Goal: Task Accomplishment & Management: Manage account settings

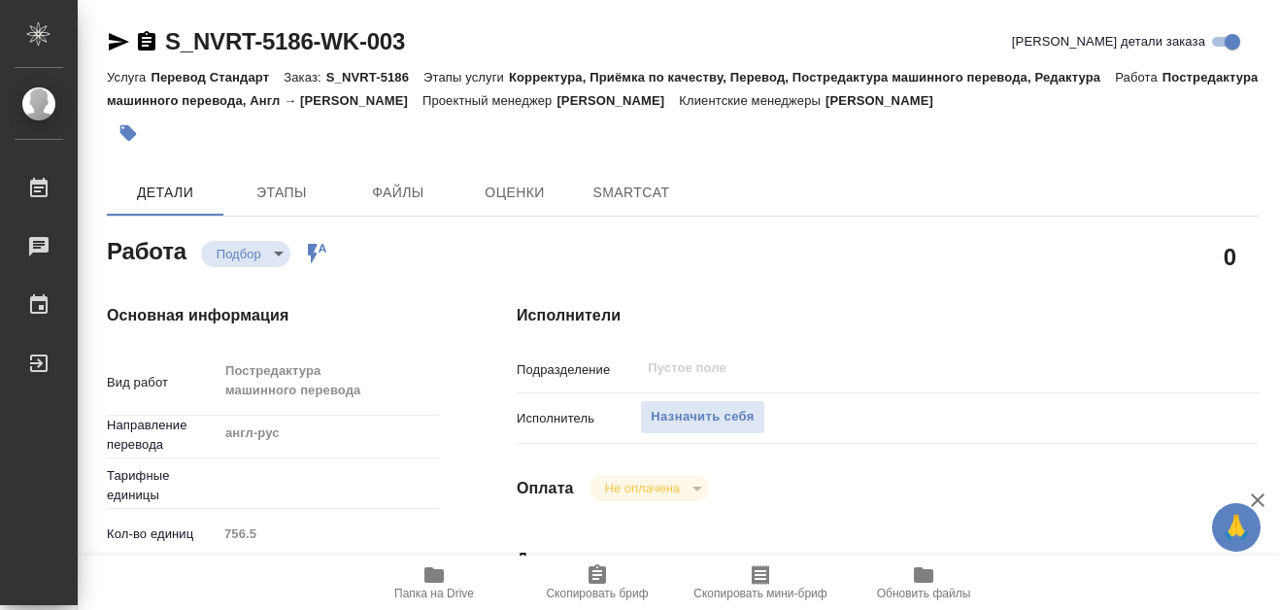
type textarea "x"
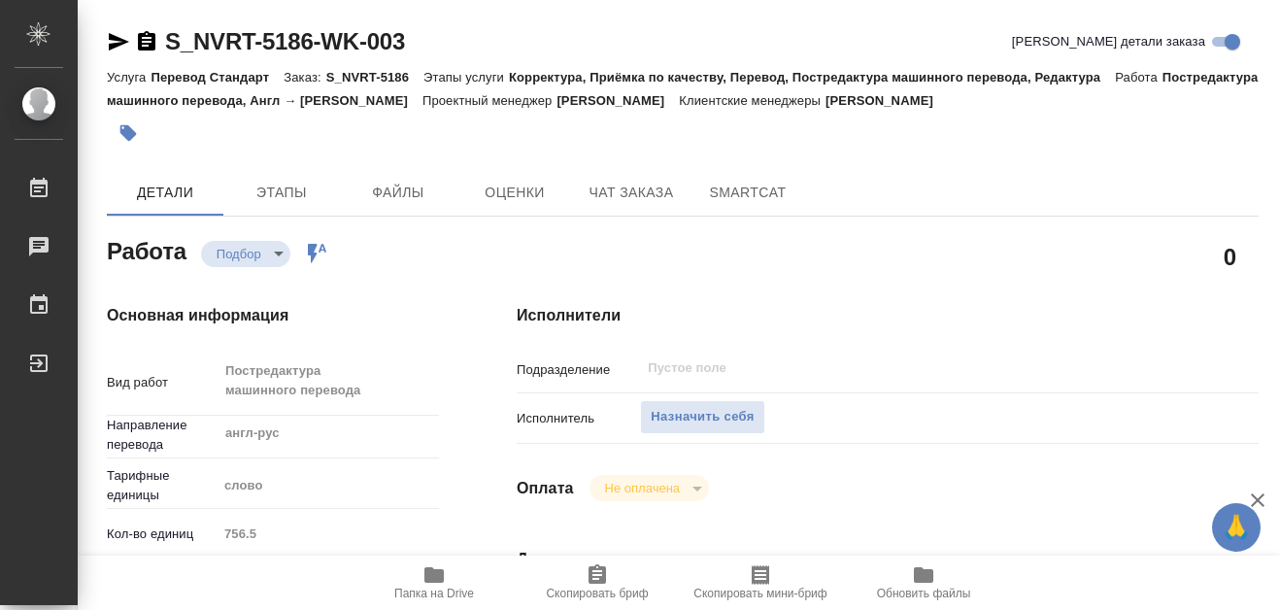
type textarea "x"
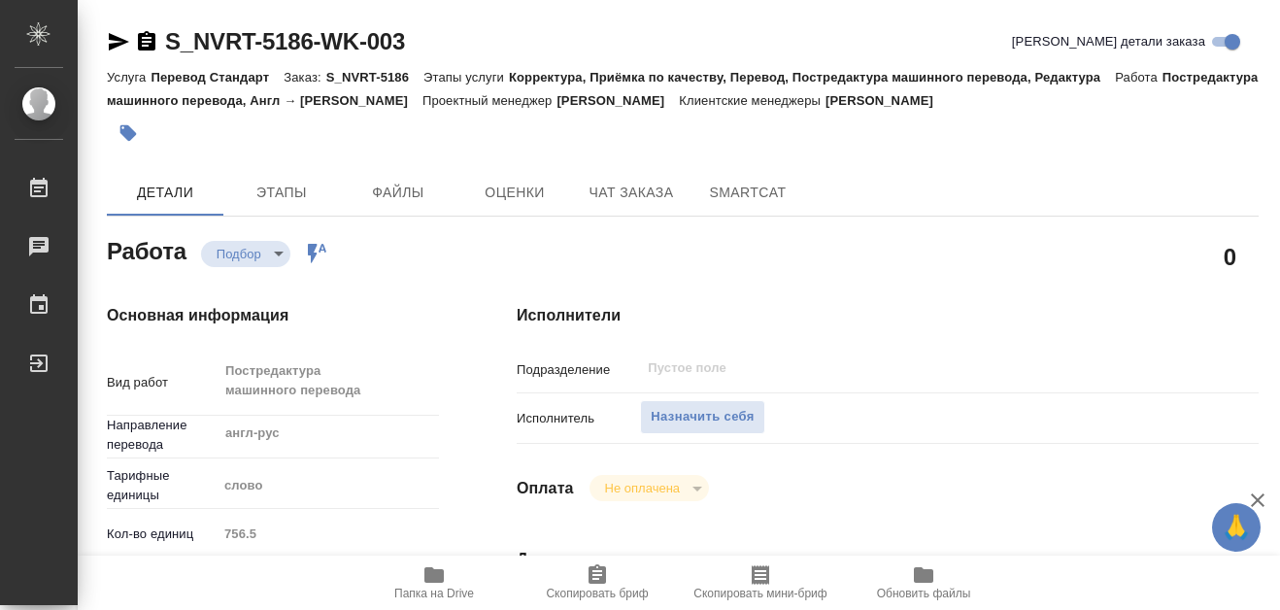
type textarea "x"
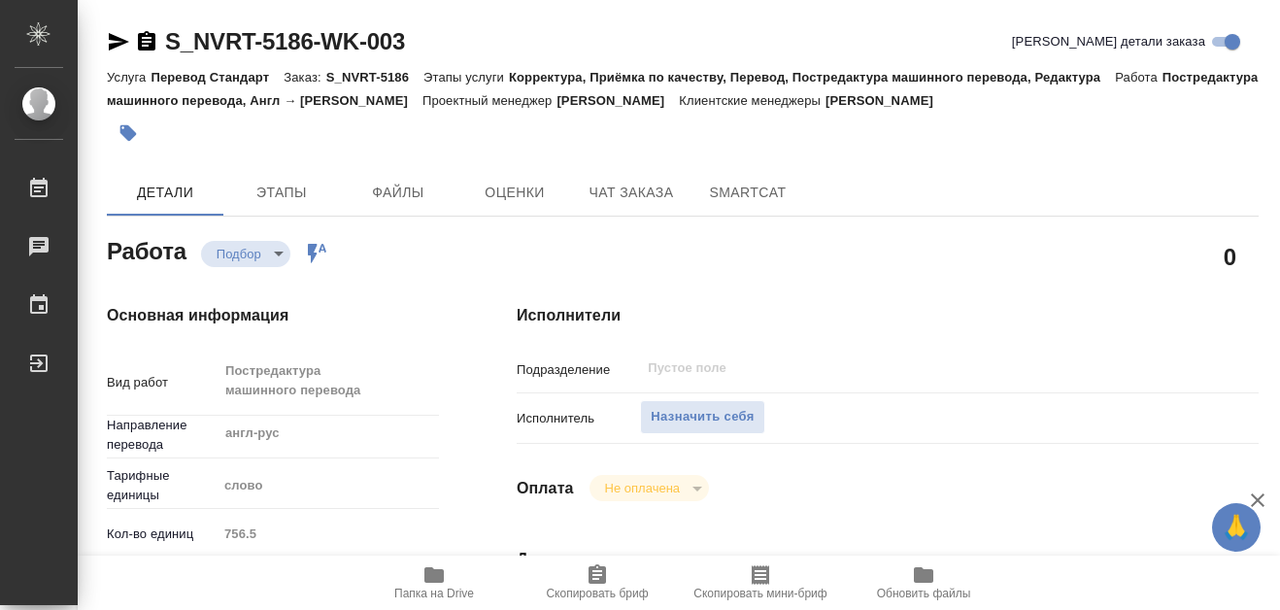
type textarea "x"
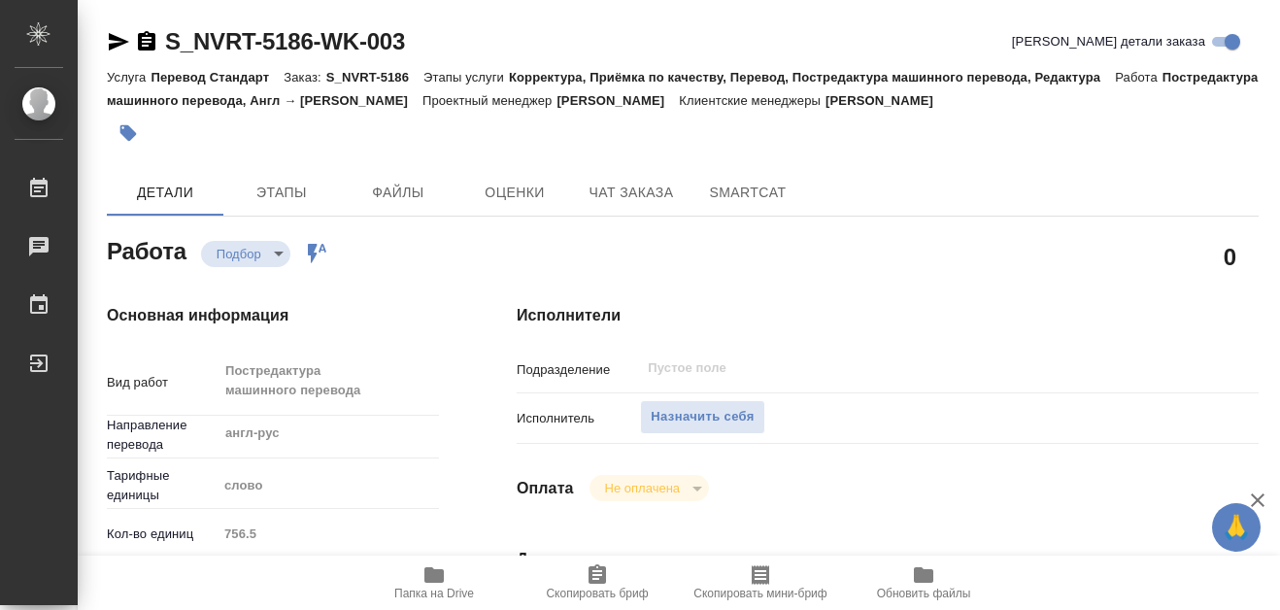
scroll to position [97, 0]
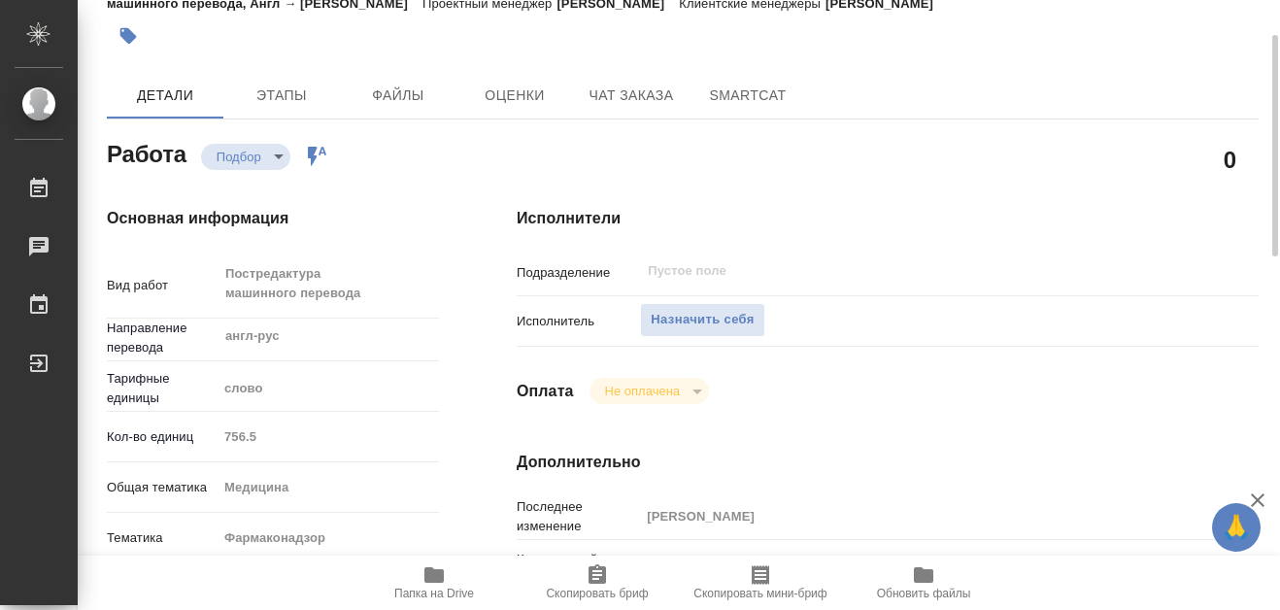
type textarea "x"
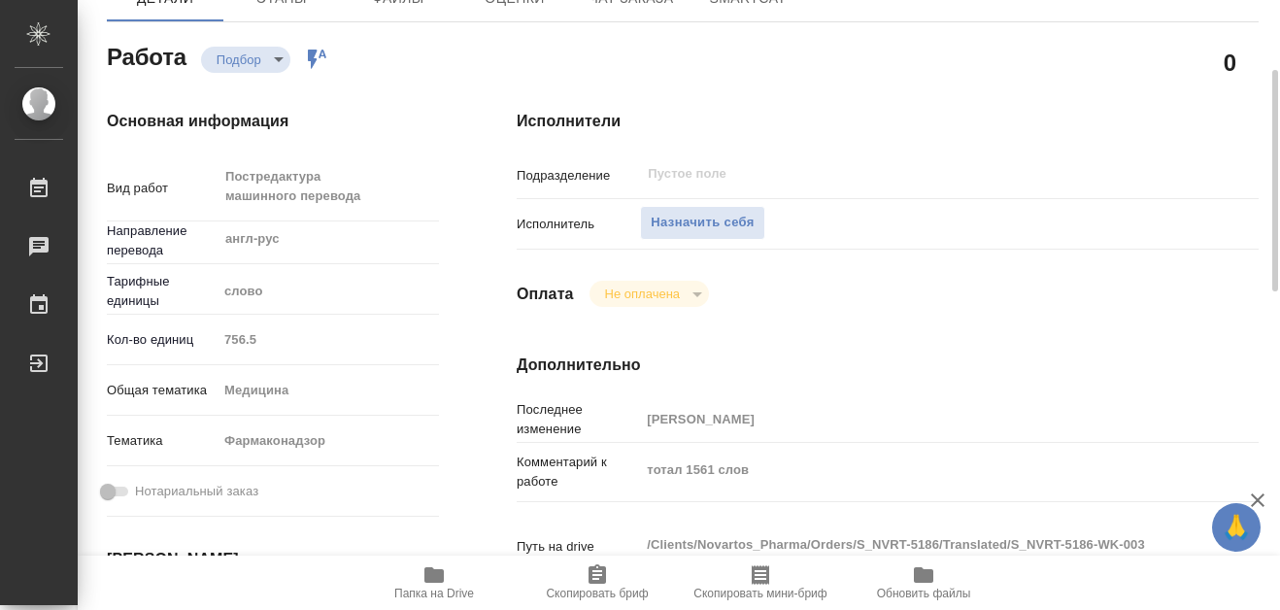
scroll to position [291, 0]
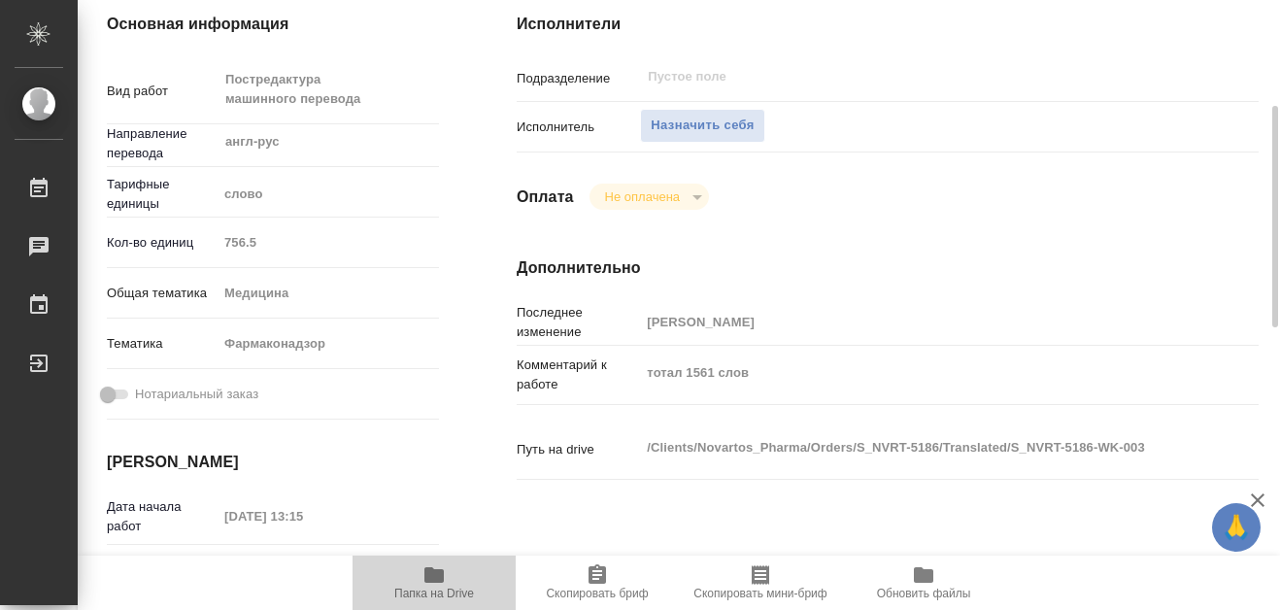
click at [440, 574] on icon "button" at bounding box center [433, 575] width 19 height 16
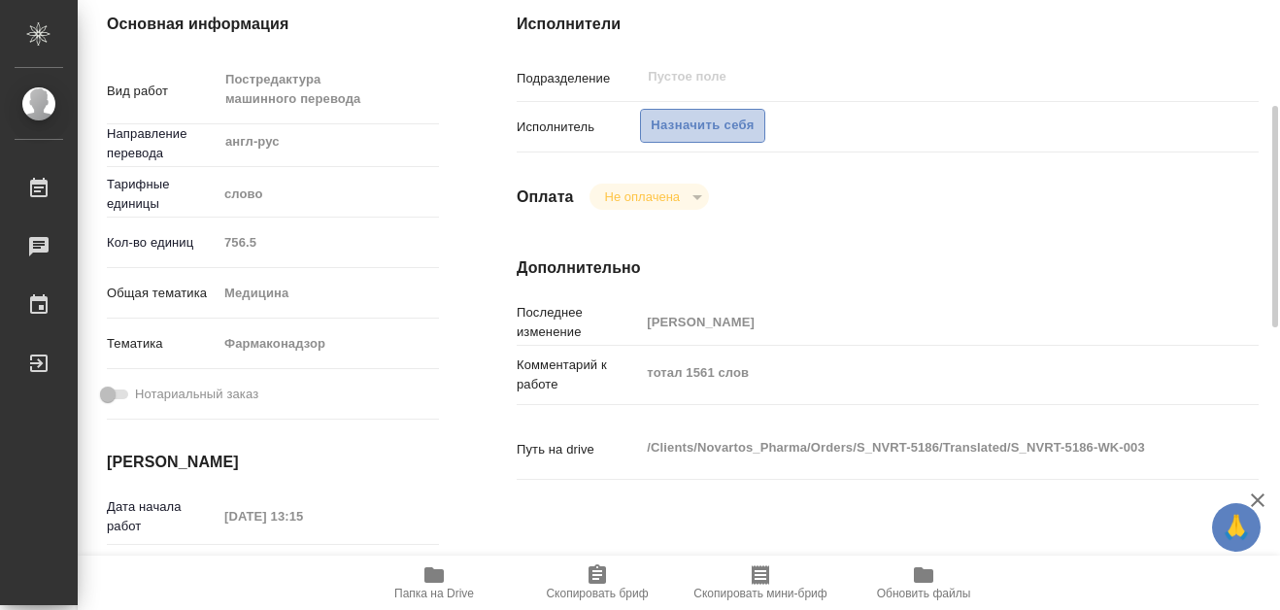
click at [719, 131] on span "Назначить себя" at bounding box center [702, 126] width 103 height 22
click at [712, 133] on span "Назначить себя" at bounding box center [702, 126] width 103 height 22
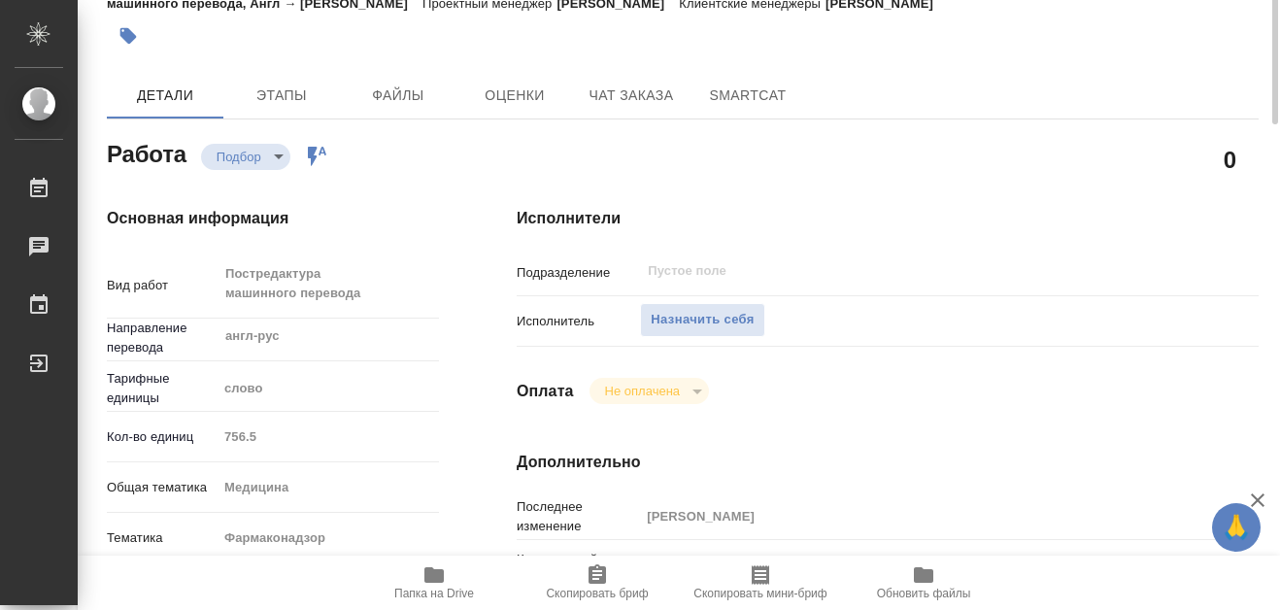
scroll to position [0, 0]
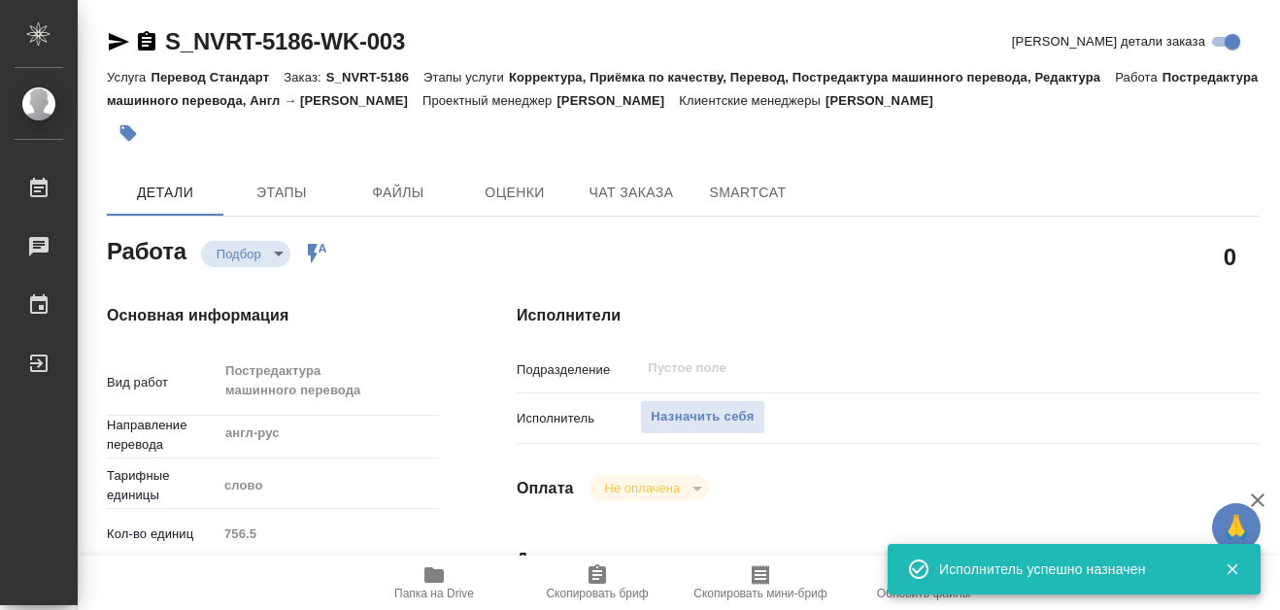
type textarea "x"
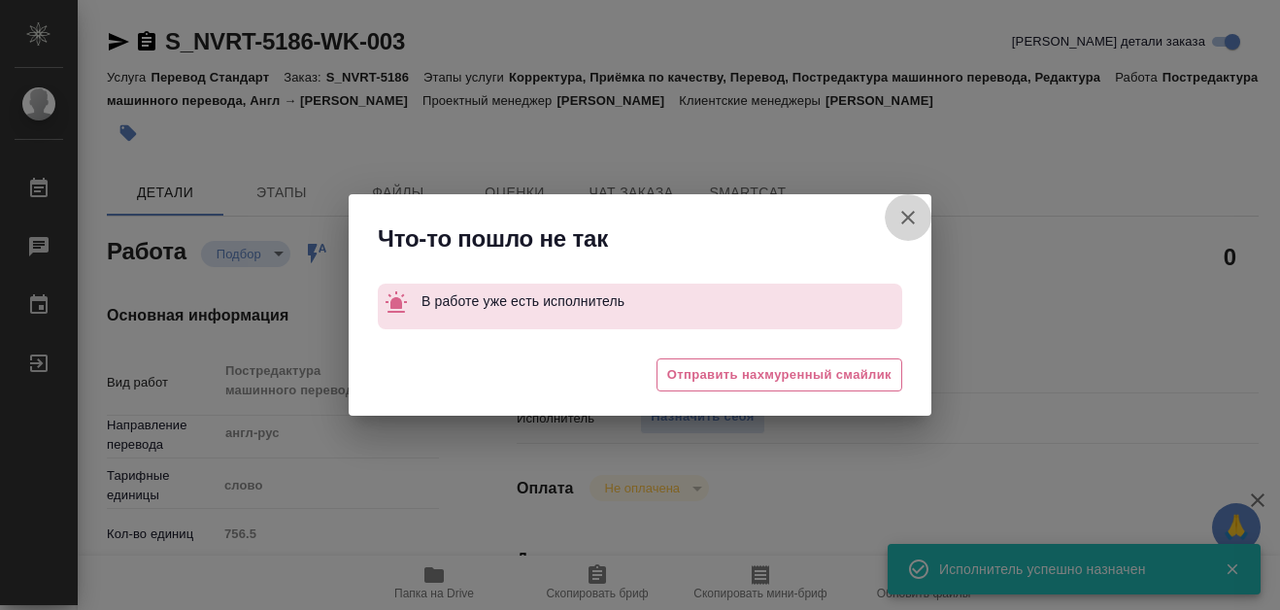
click at [900, 220] on icon "button" at bounding box center [907, 217] width 23 height 23
type textarea "x"
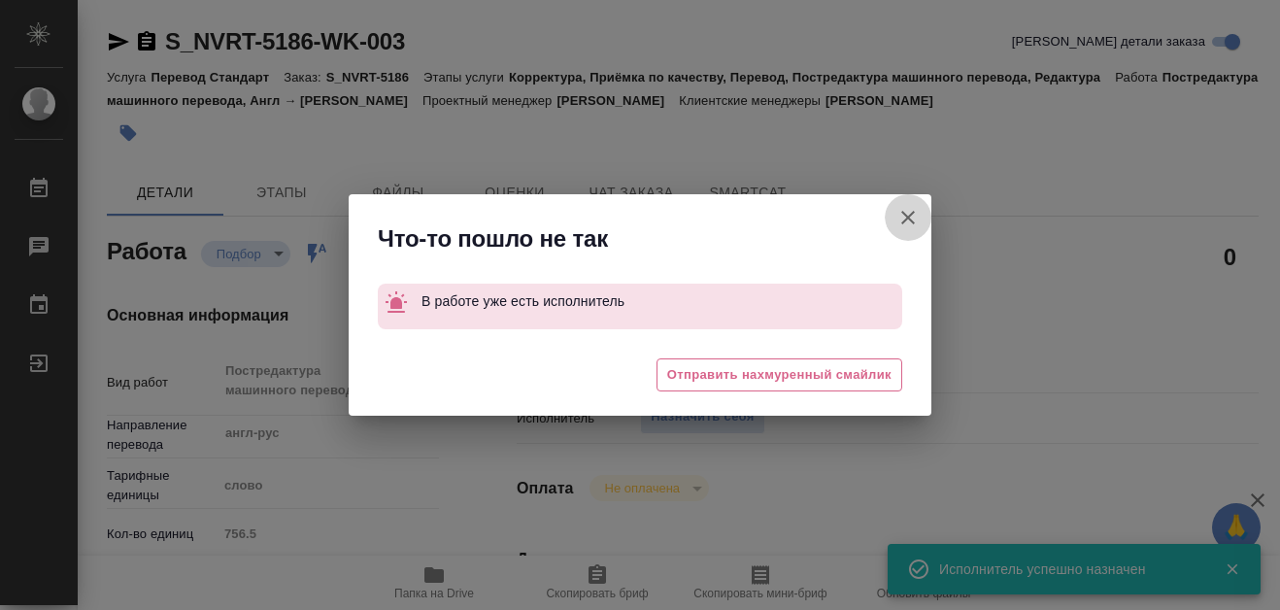
type textarea "x"
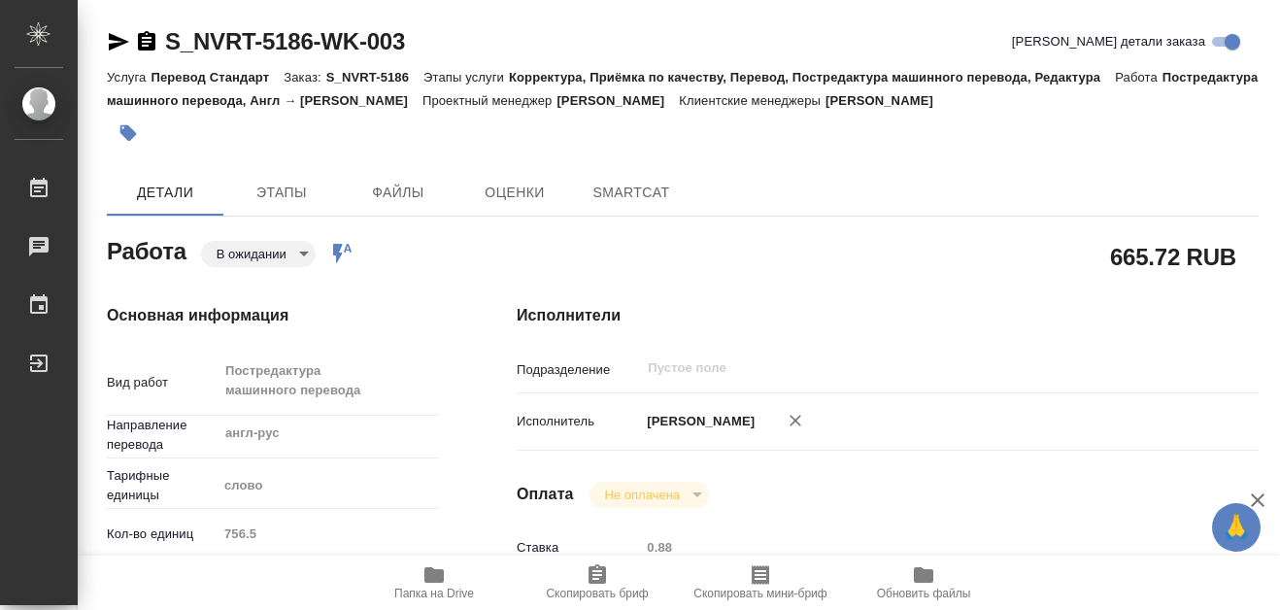
type textarea "x"
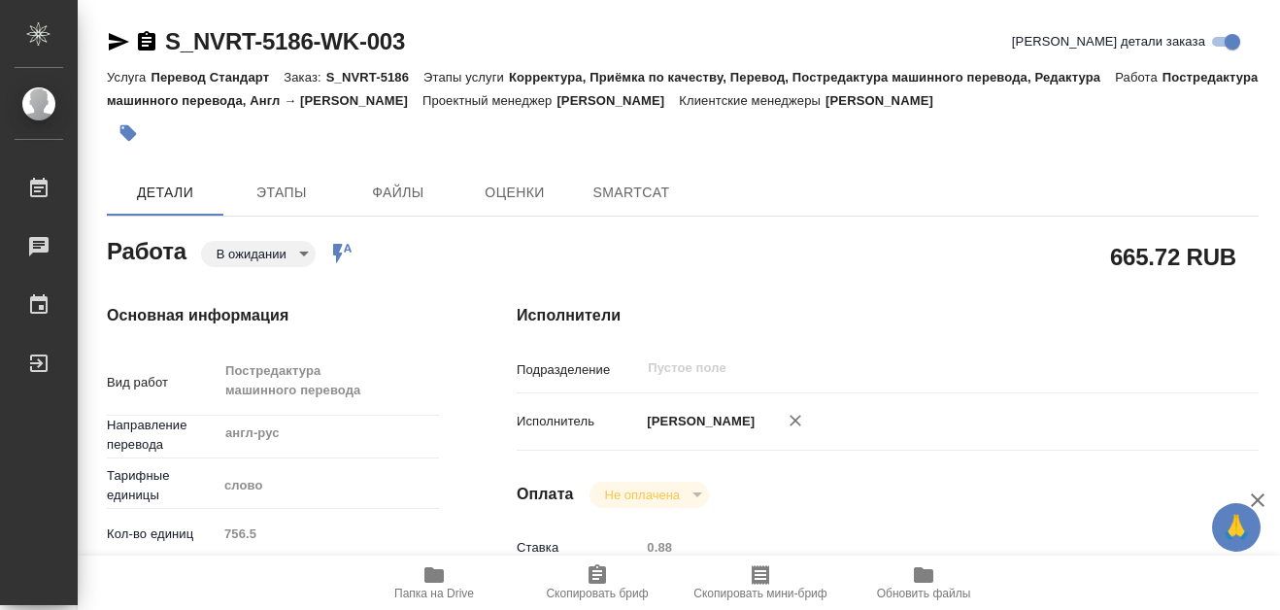
type textarea "x"
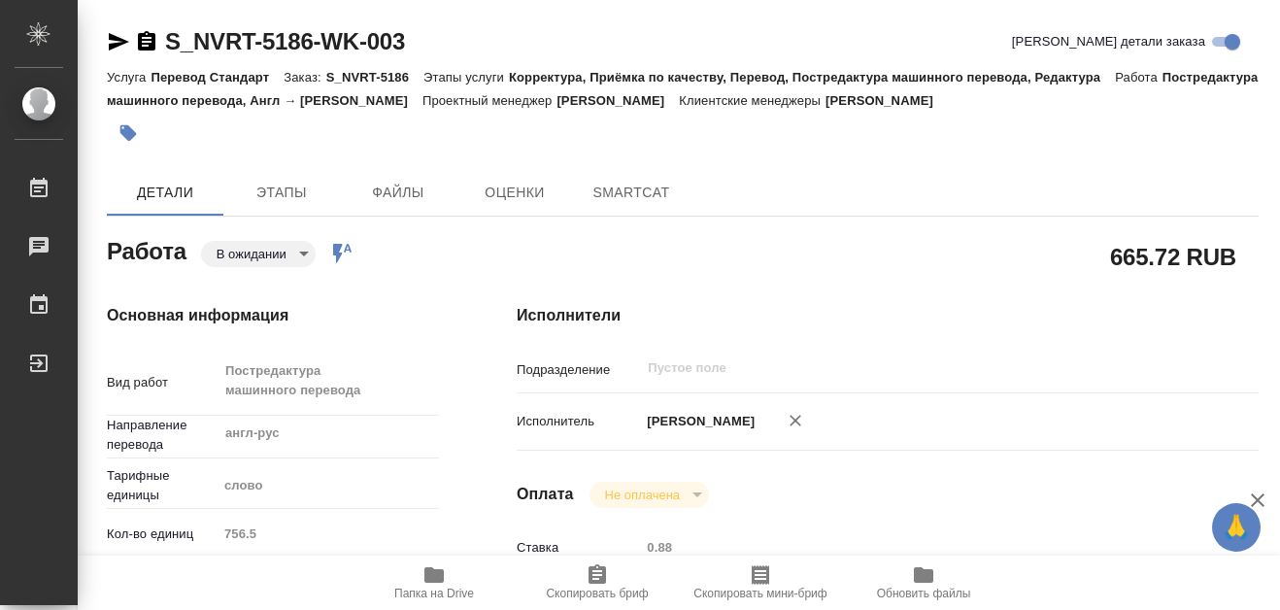
type textarea "x"
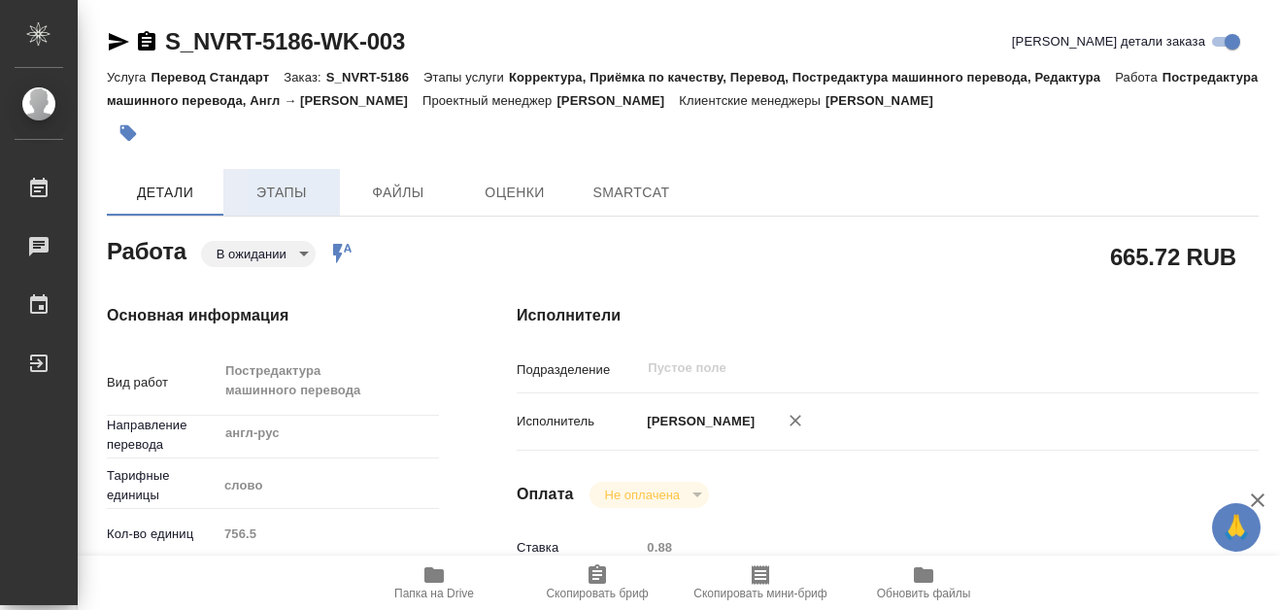
type textarea "x"
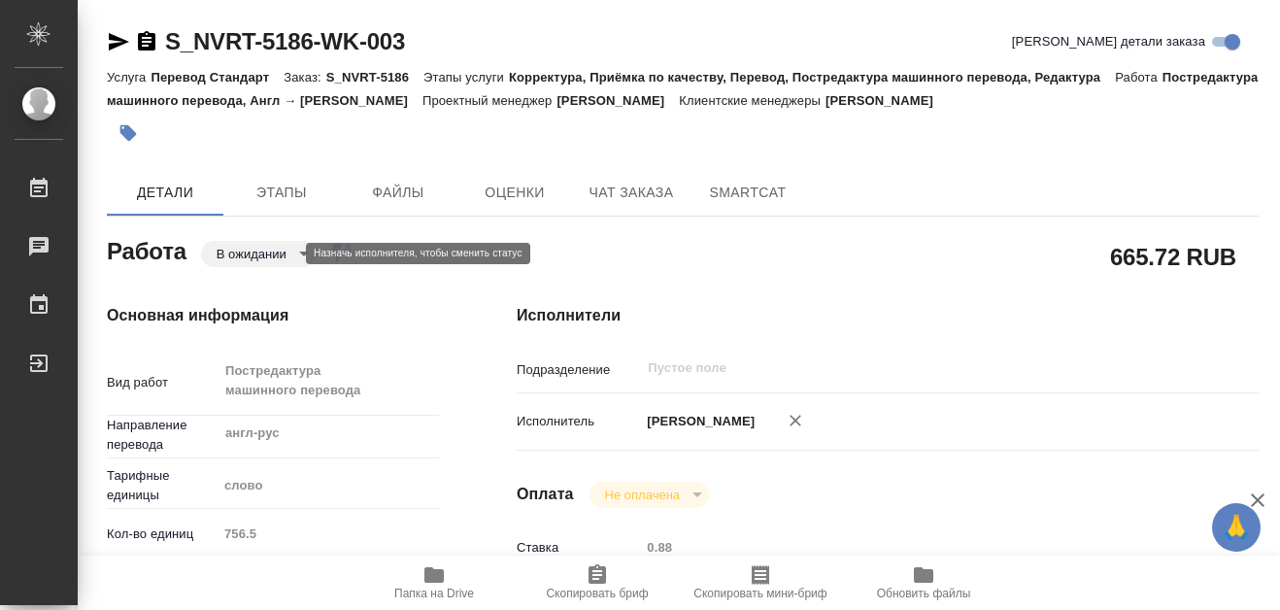
type textarea "x"
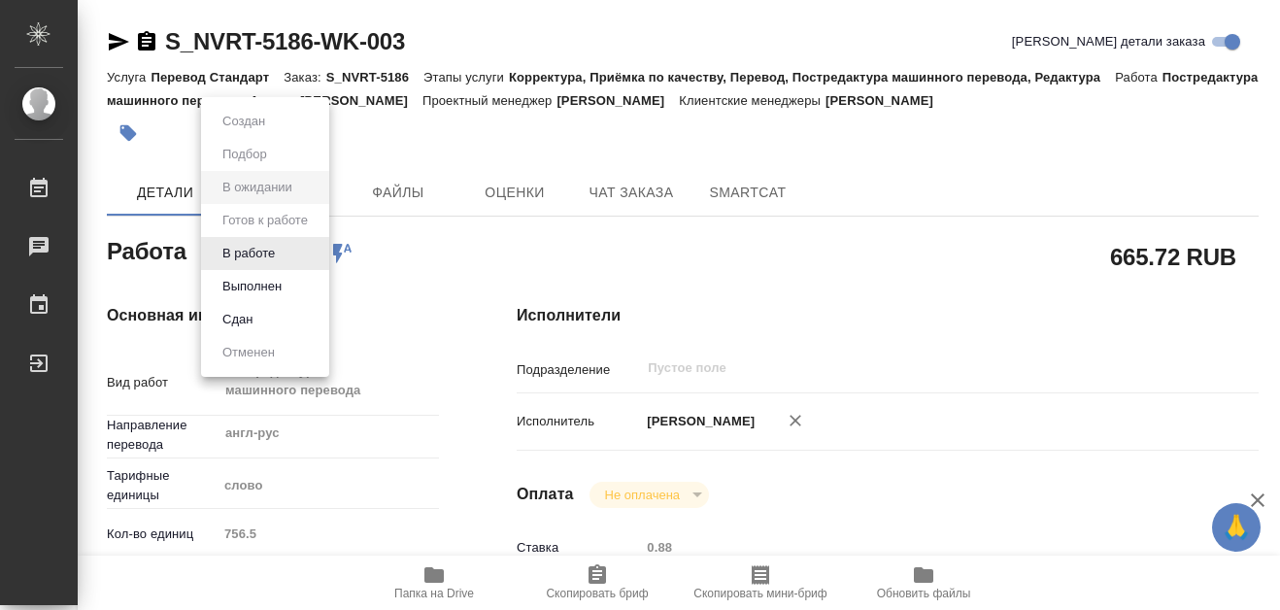
click at [297, 251] on body "🙏 .cls-1 fill:#fff; AWATERA [PERSON_NAME] 0 Чаты График Выйти S_NVRT-5186-WK-00…" at bounding box center [640, 305] width 1280 height 610
click at [262, 256] on button "В работе" at bounding box center [249, 253] width 64 height 21
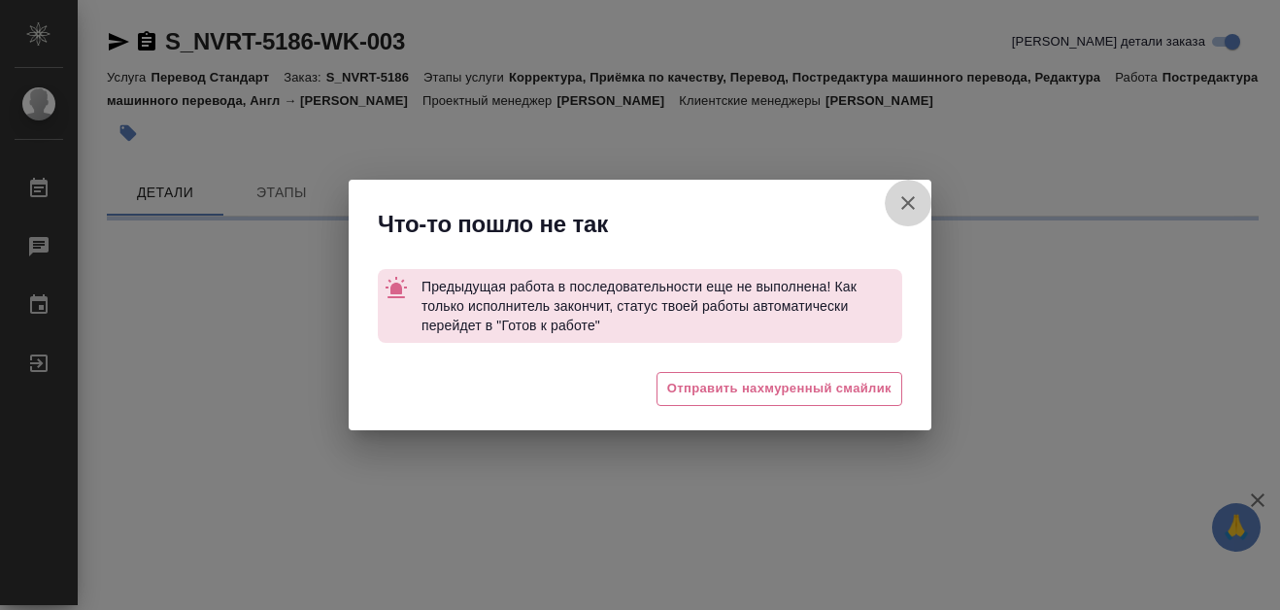
click at [908, 207] on icon "button" at bounding box center [907, 202] width 23 height 23
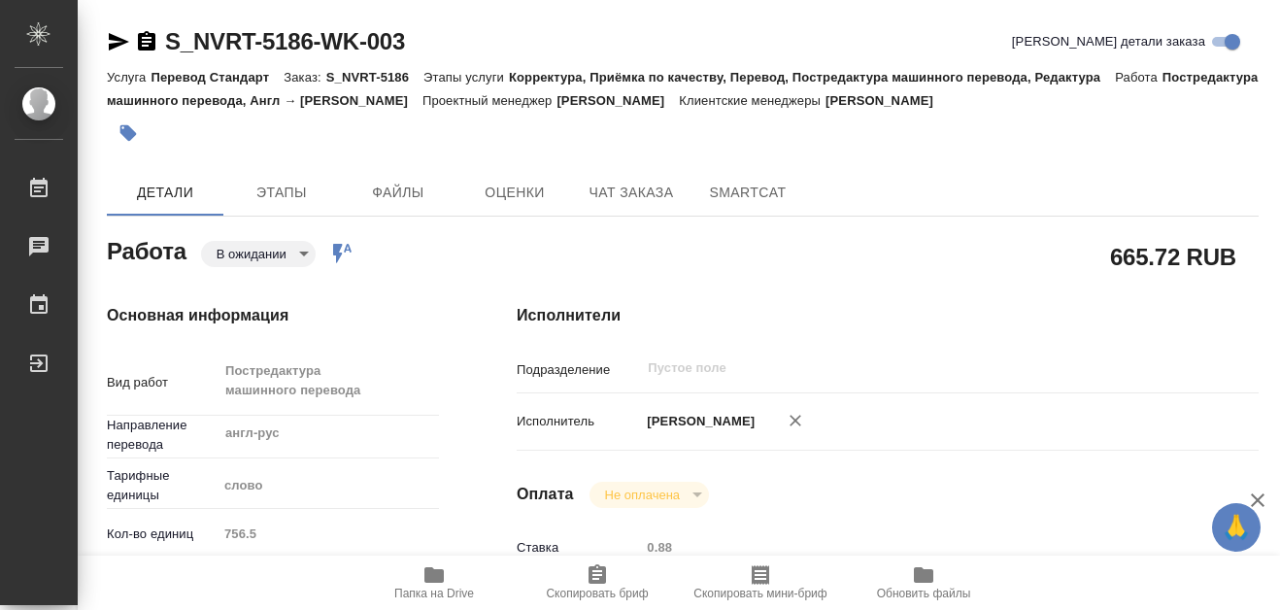
type textarea "x"
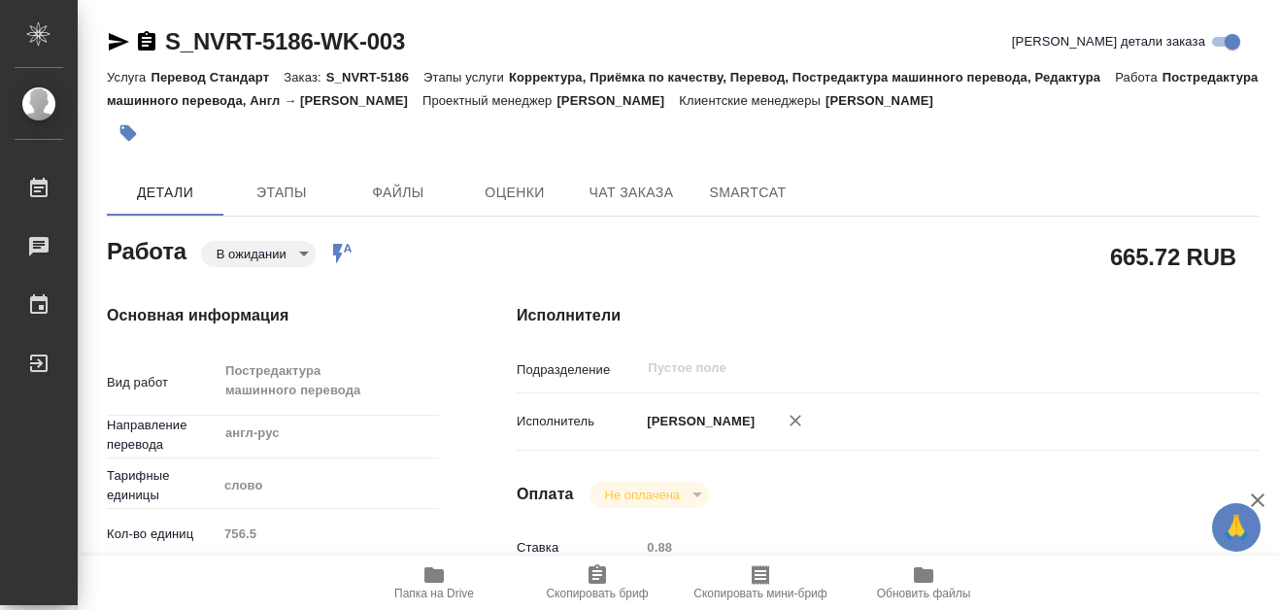
type textarea "x"
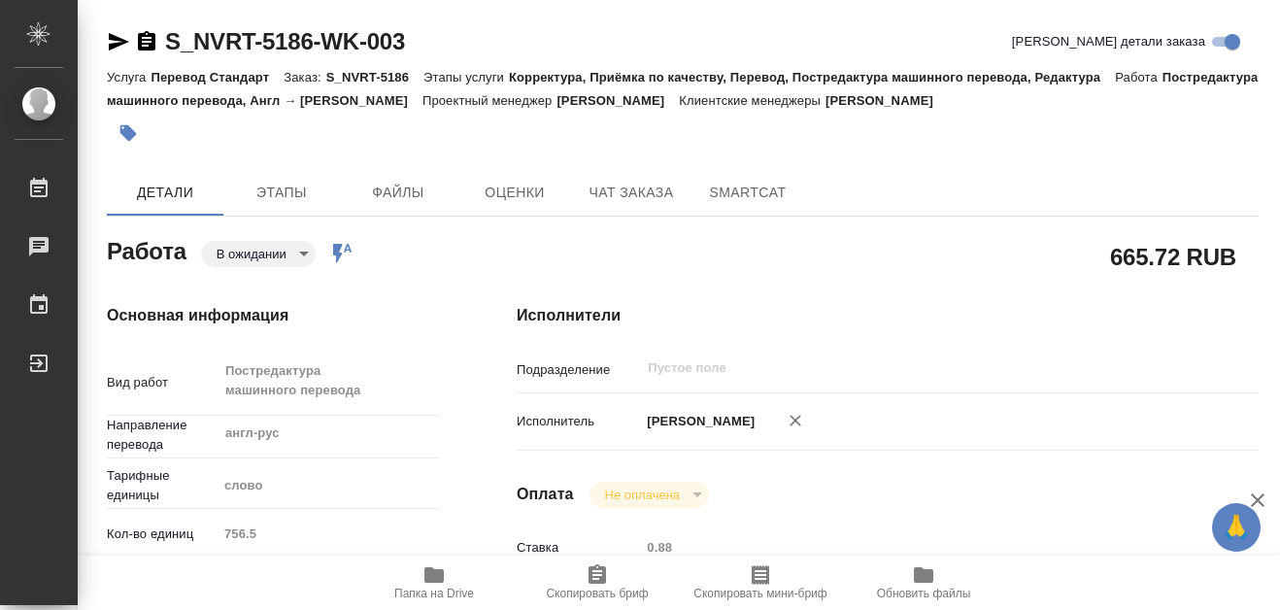
type textarea "x"
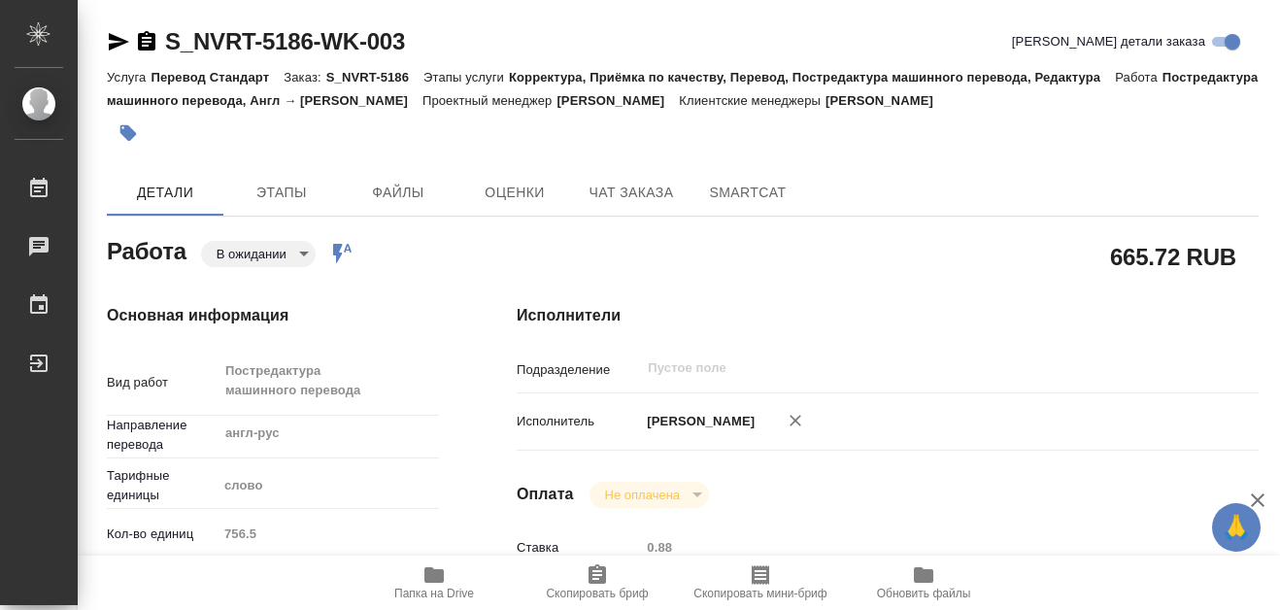
type textarea "x"
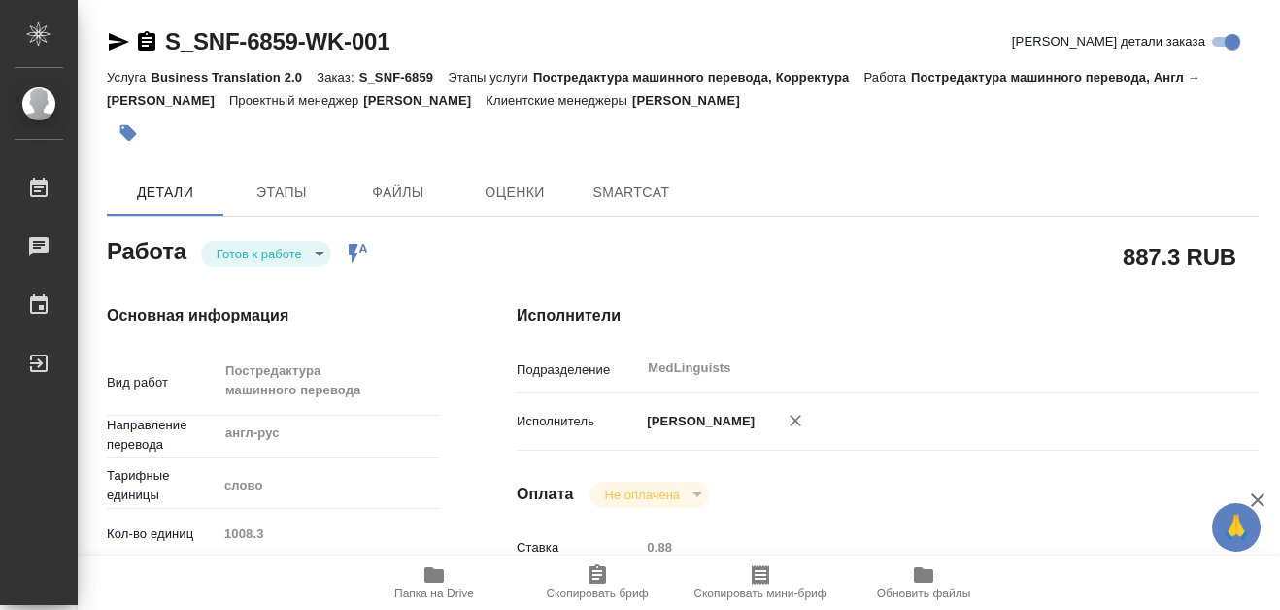
type textarea "x"
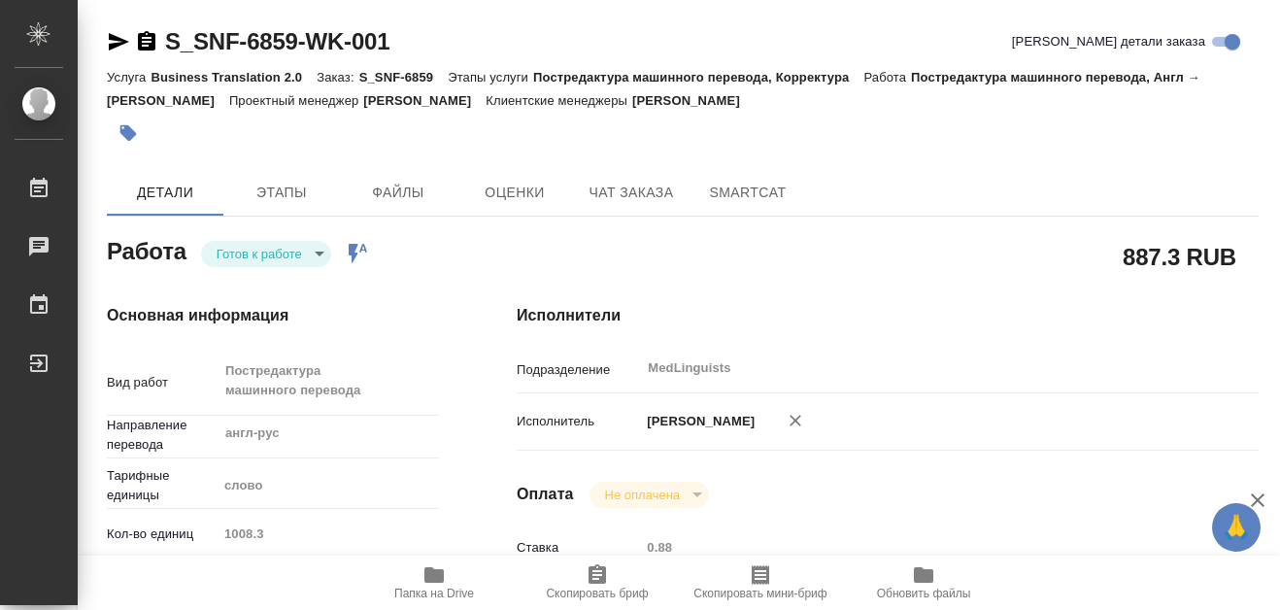
type textarea "x"
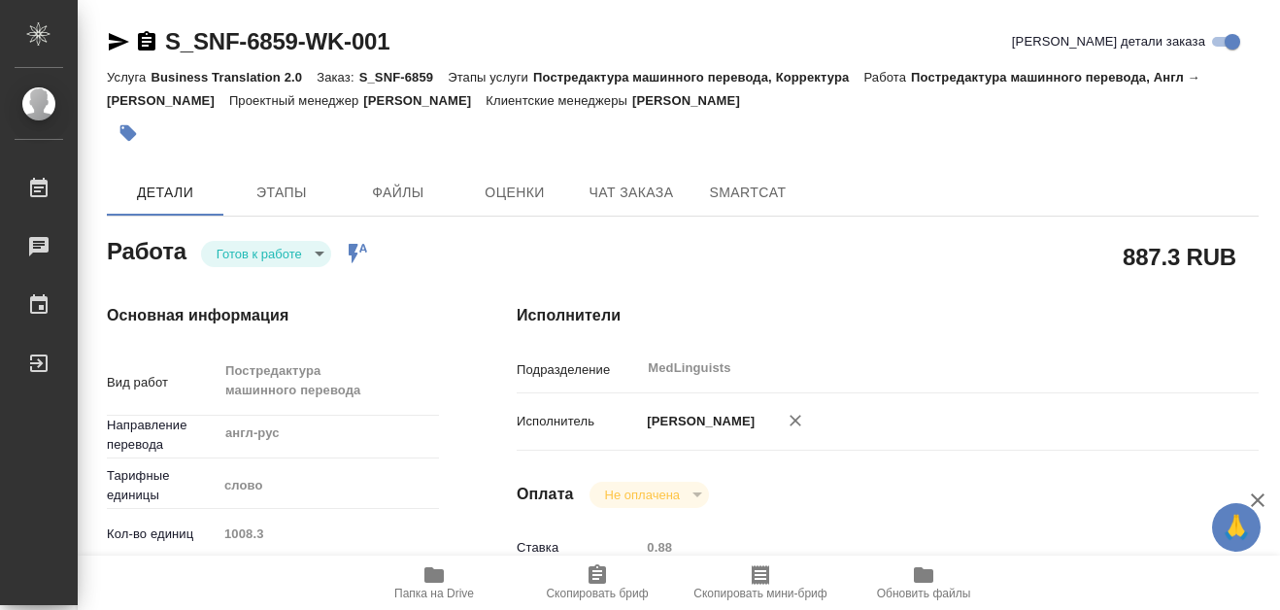
type textarea "x"
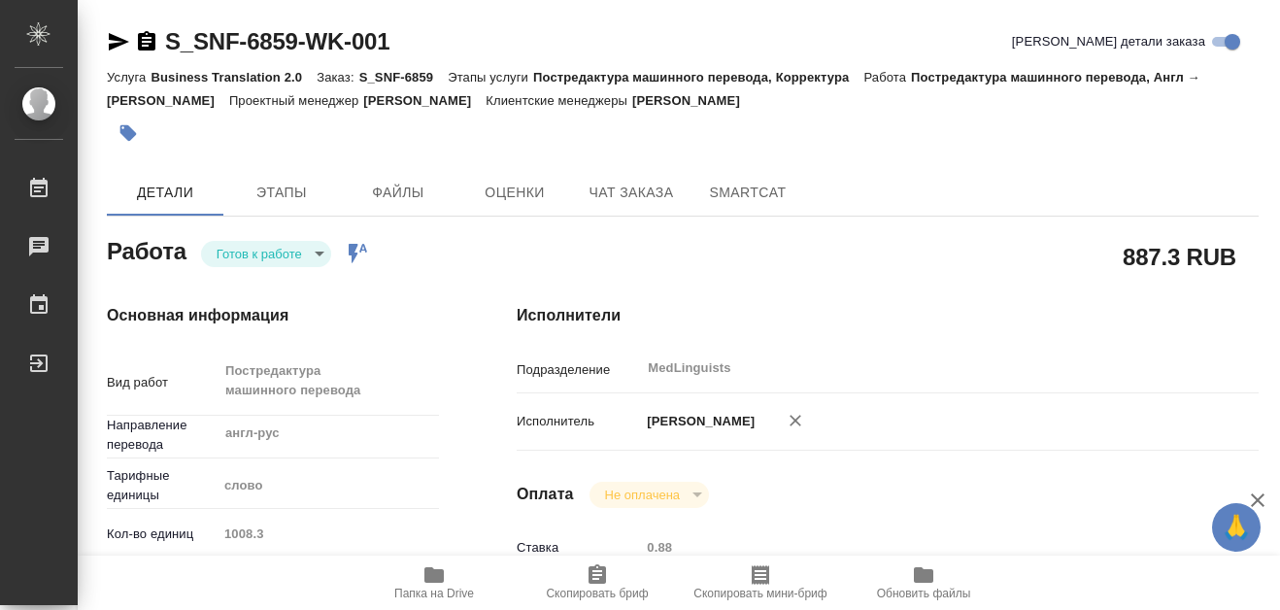
type textarea "x"
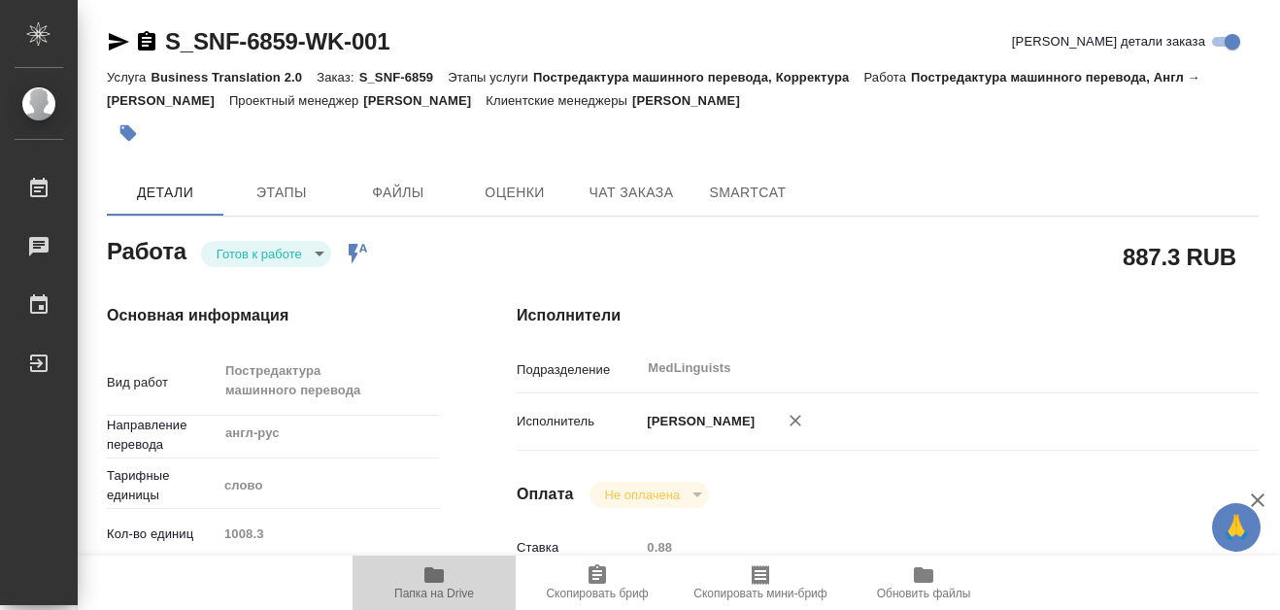
click at [428, 571] on icon "button" at bounding box center [433, 575] width 19 height 16
type textarea "x"
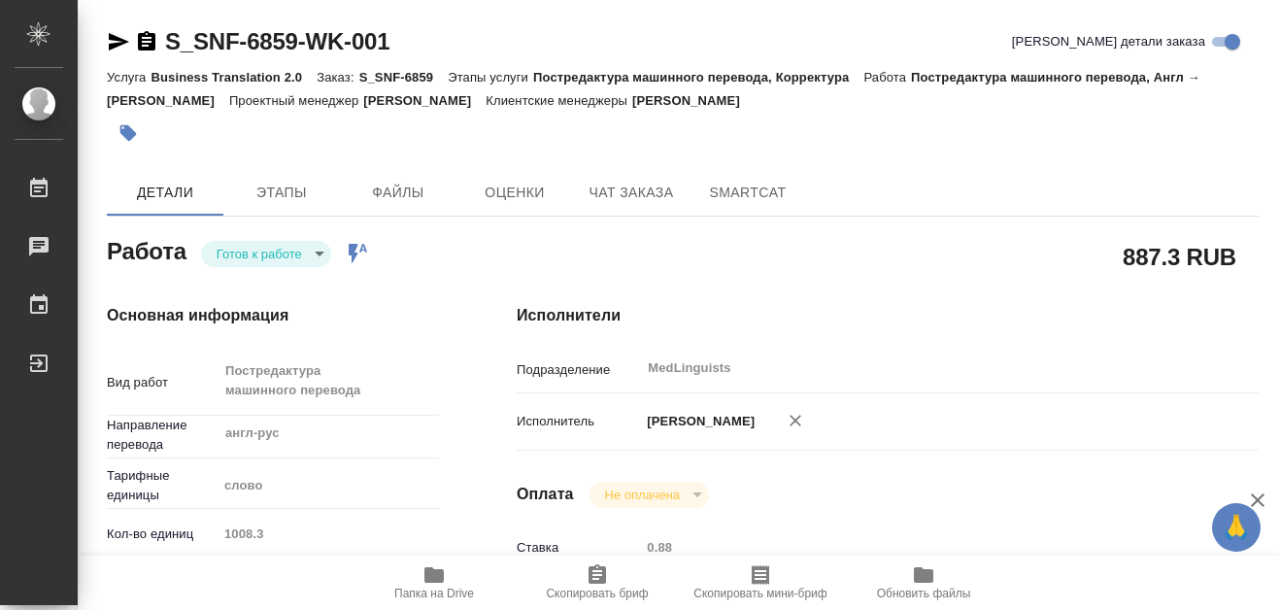
type textarea "x"
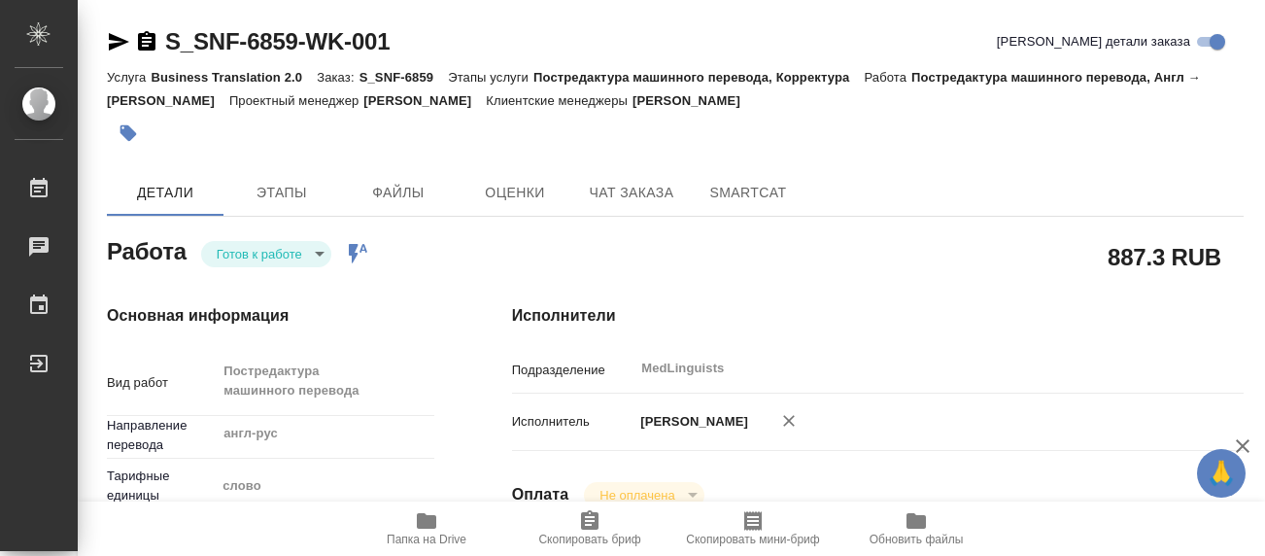
type textarea "x"
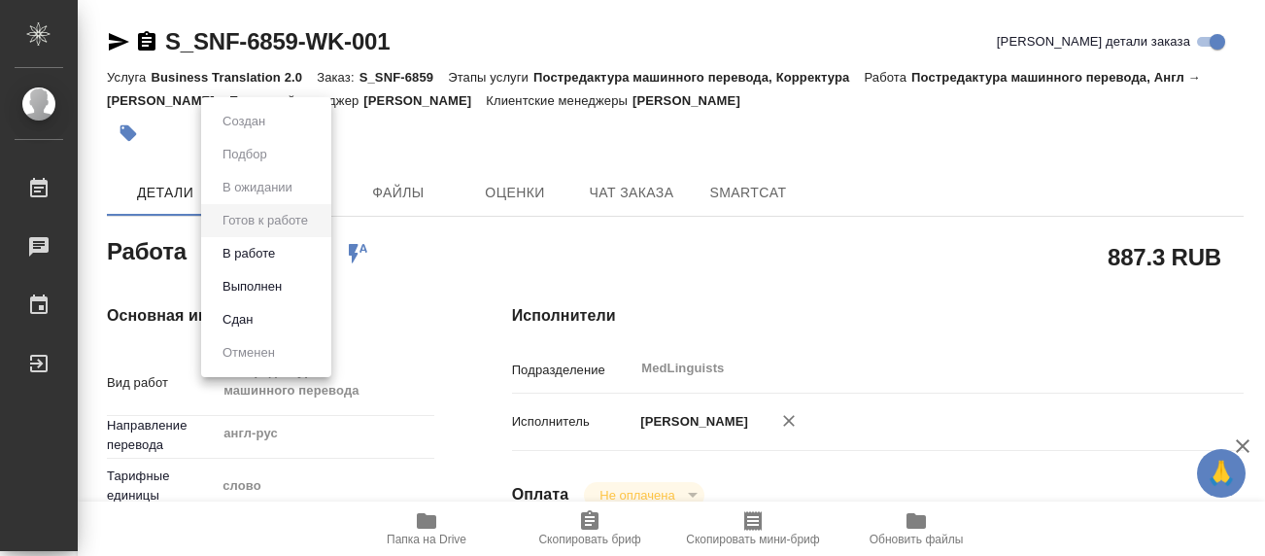
click at [316, 257] on body "🙏 .cls-1 fill:#fff; AWATERA Martynova Aleksandra Работы 0 Чаты График Выйти S_S…" at bounding box center [632, 278] width 1265 height 556
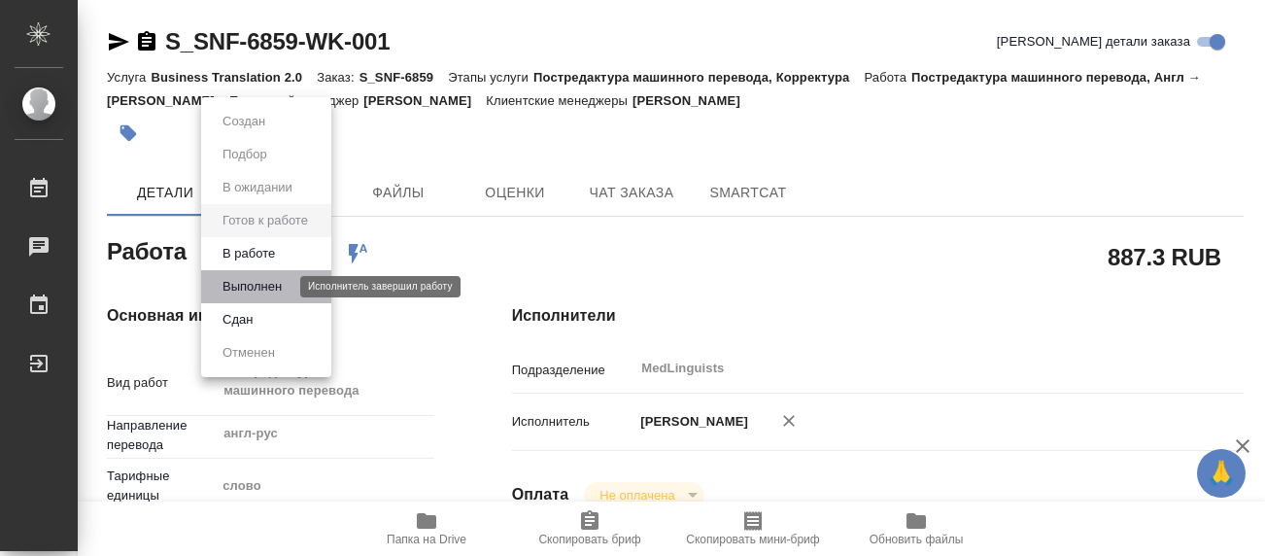
click at [255, 292] on button "Выполнен" at bounding box center [252, 286] width 71 height 21
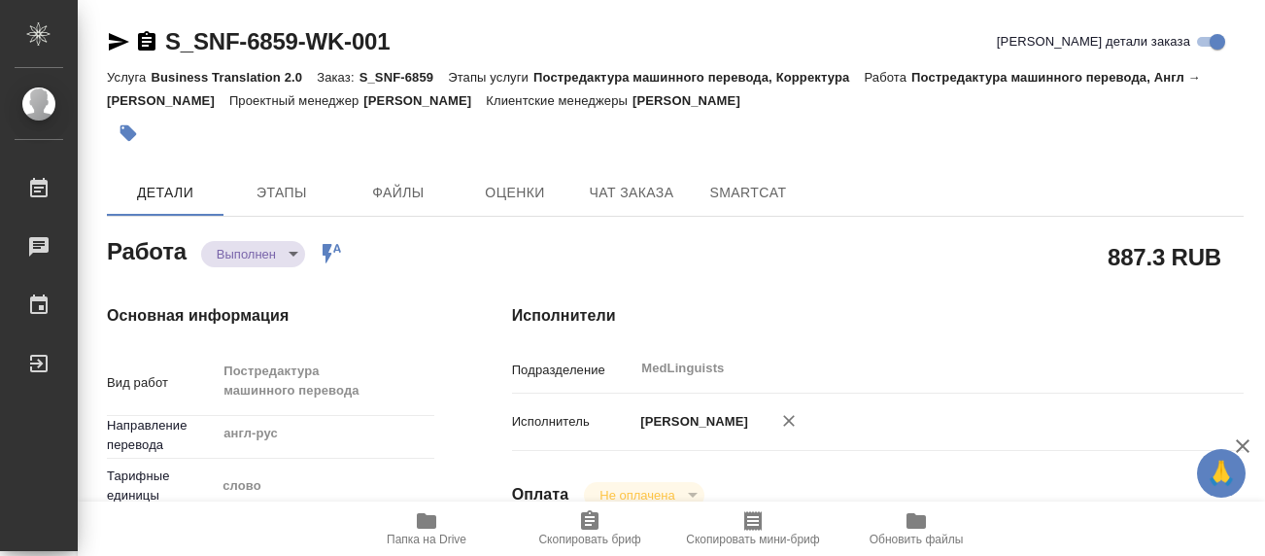
type textarea "x"
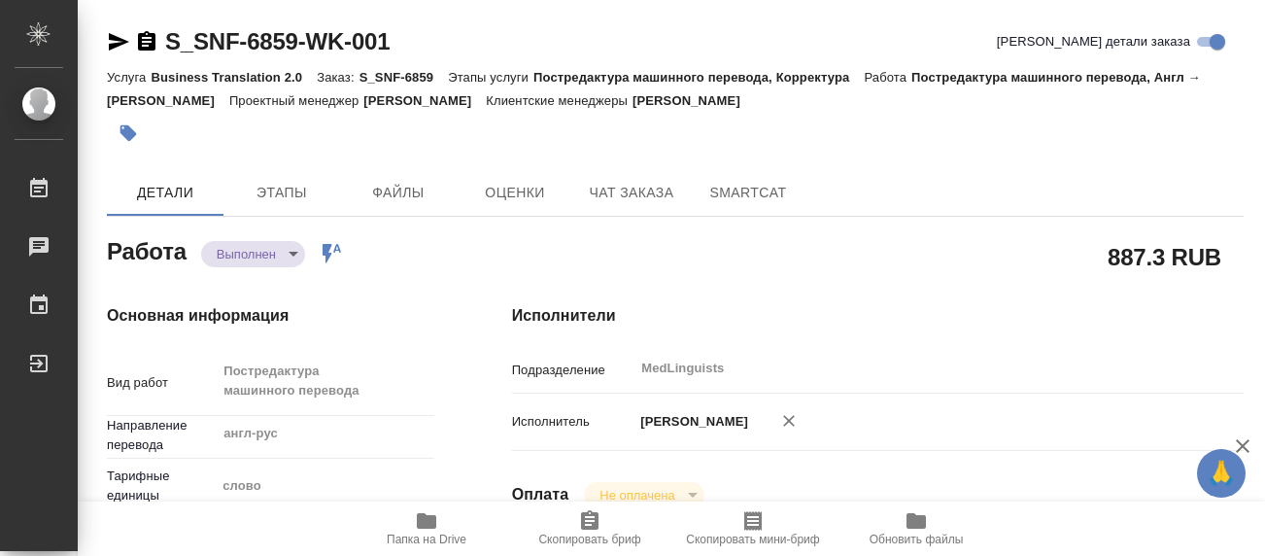
type textarea "x"
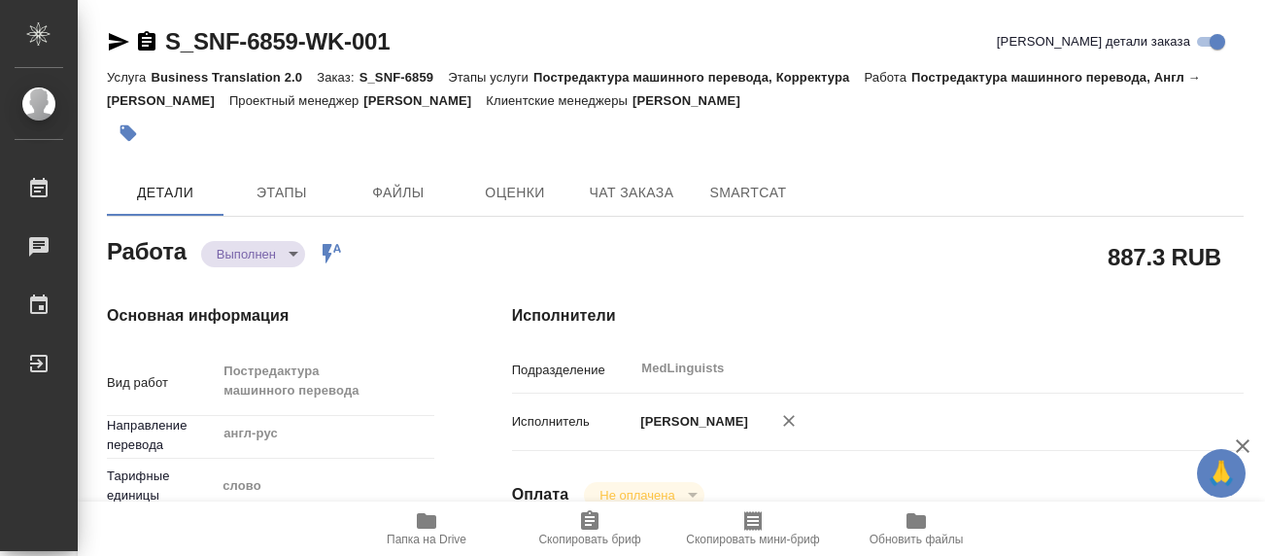
type textarea "x"
